Goal: Task Accomplishment & Management: Manage account settings

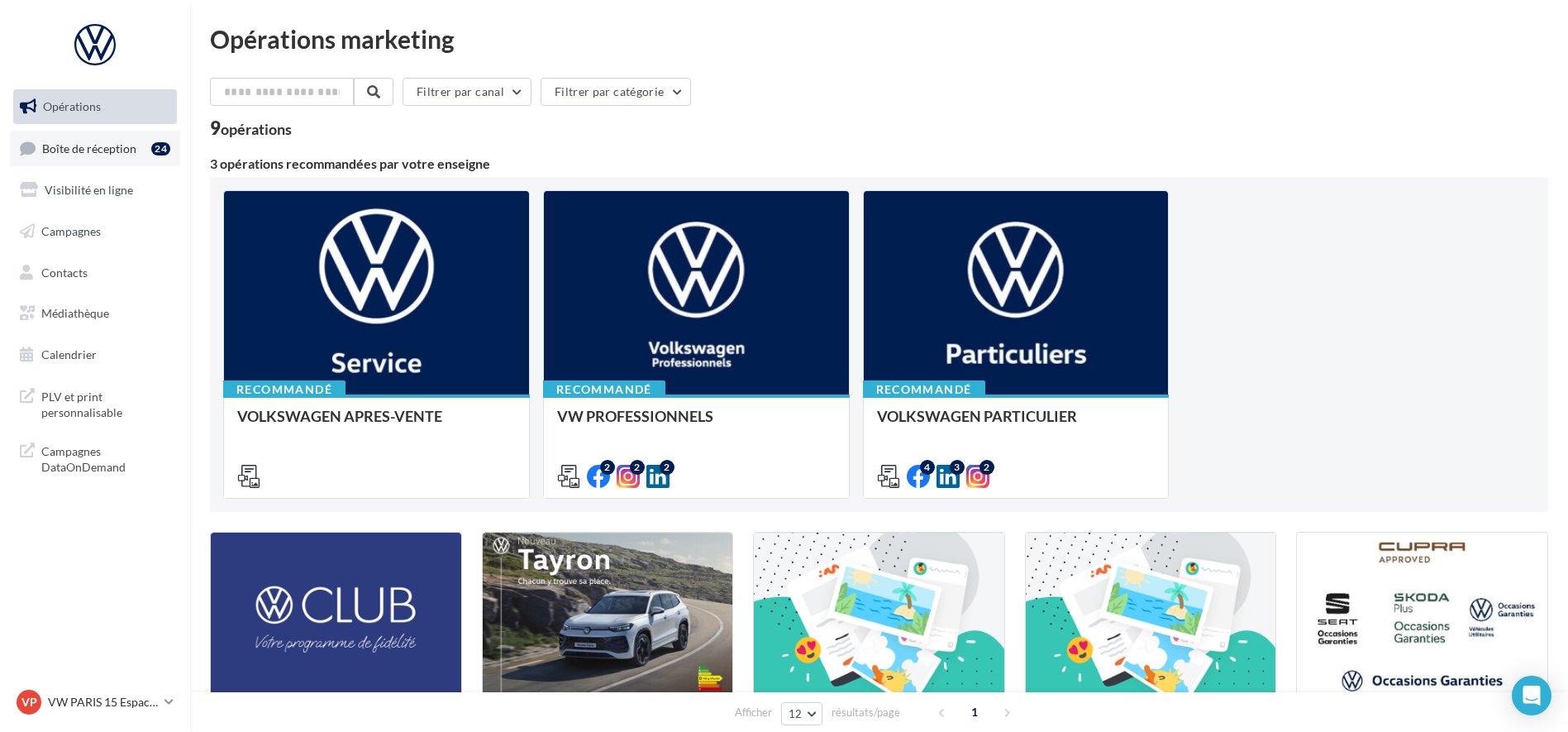
click at [64, 158] on link "Boîte de réception 24" at bounding box center [95, 148] width 170 height 36
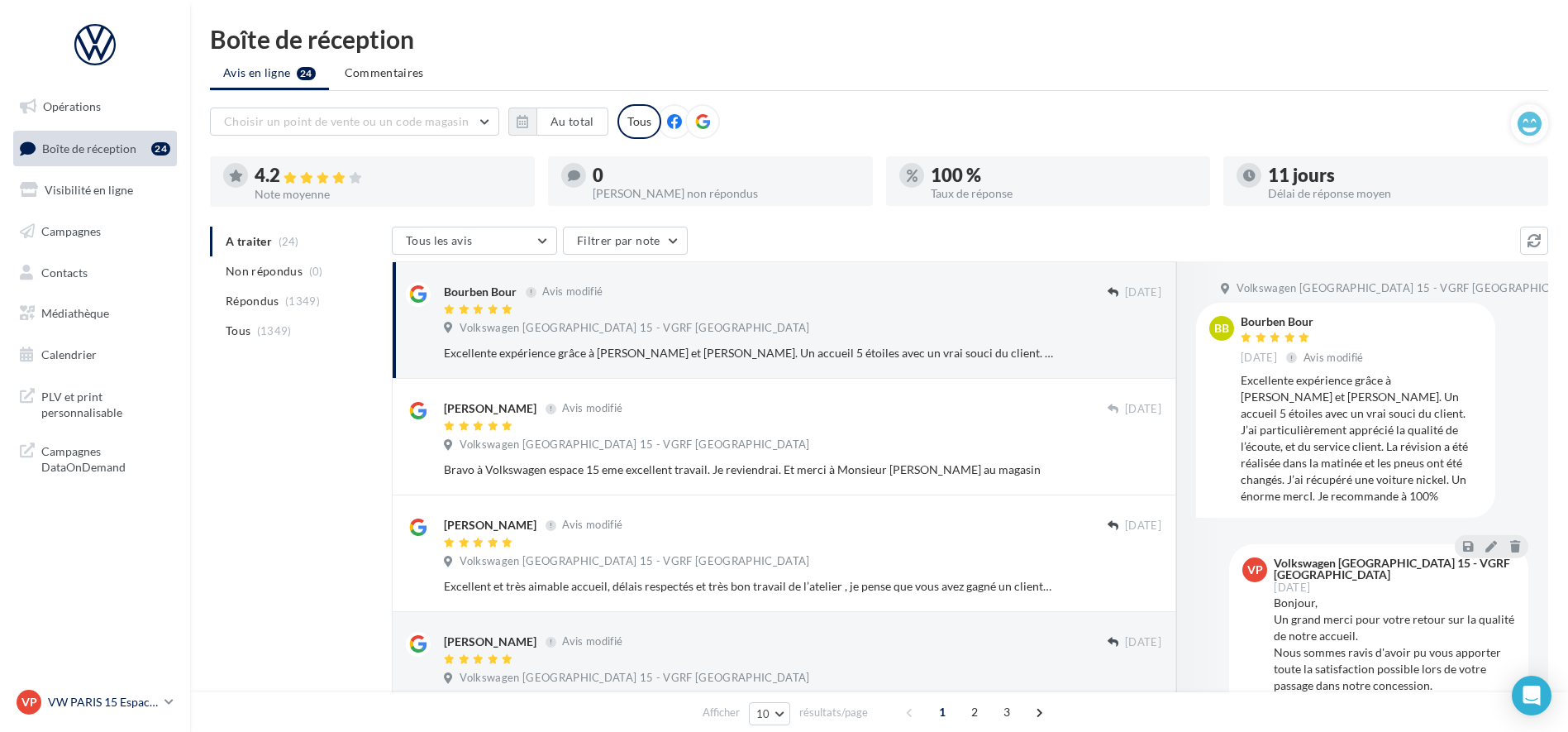
click at [131, 703] on p "VW PARIS 15 Espace Suffren" at bounding box center [103, 702] width 110 height 17
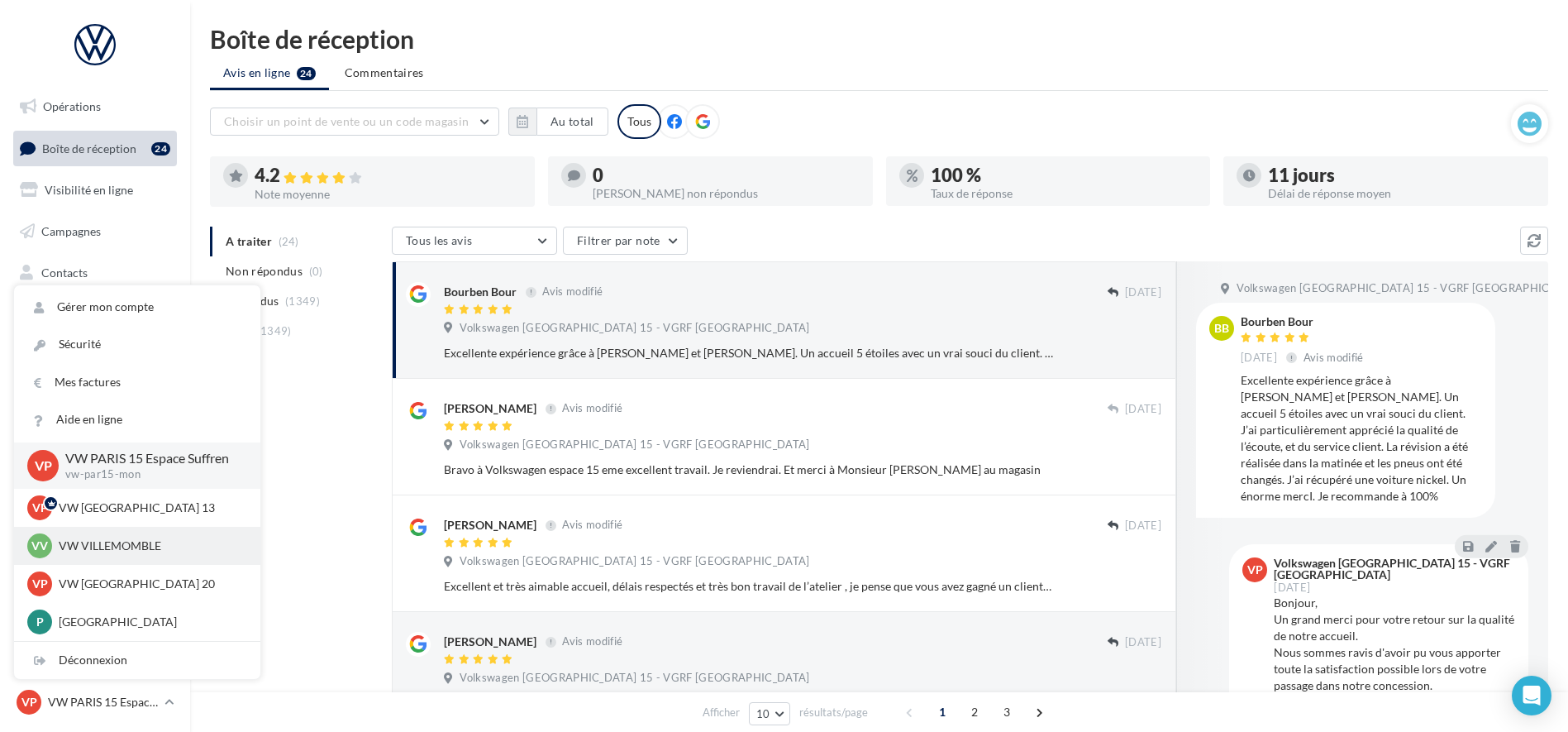
click at [118, 545] on p "VW VILLEMOMBLE" at bounding box center [150, 545] width 182 height 17
